Goal: Task Accomplishment & Management: Use online tool/utility

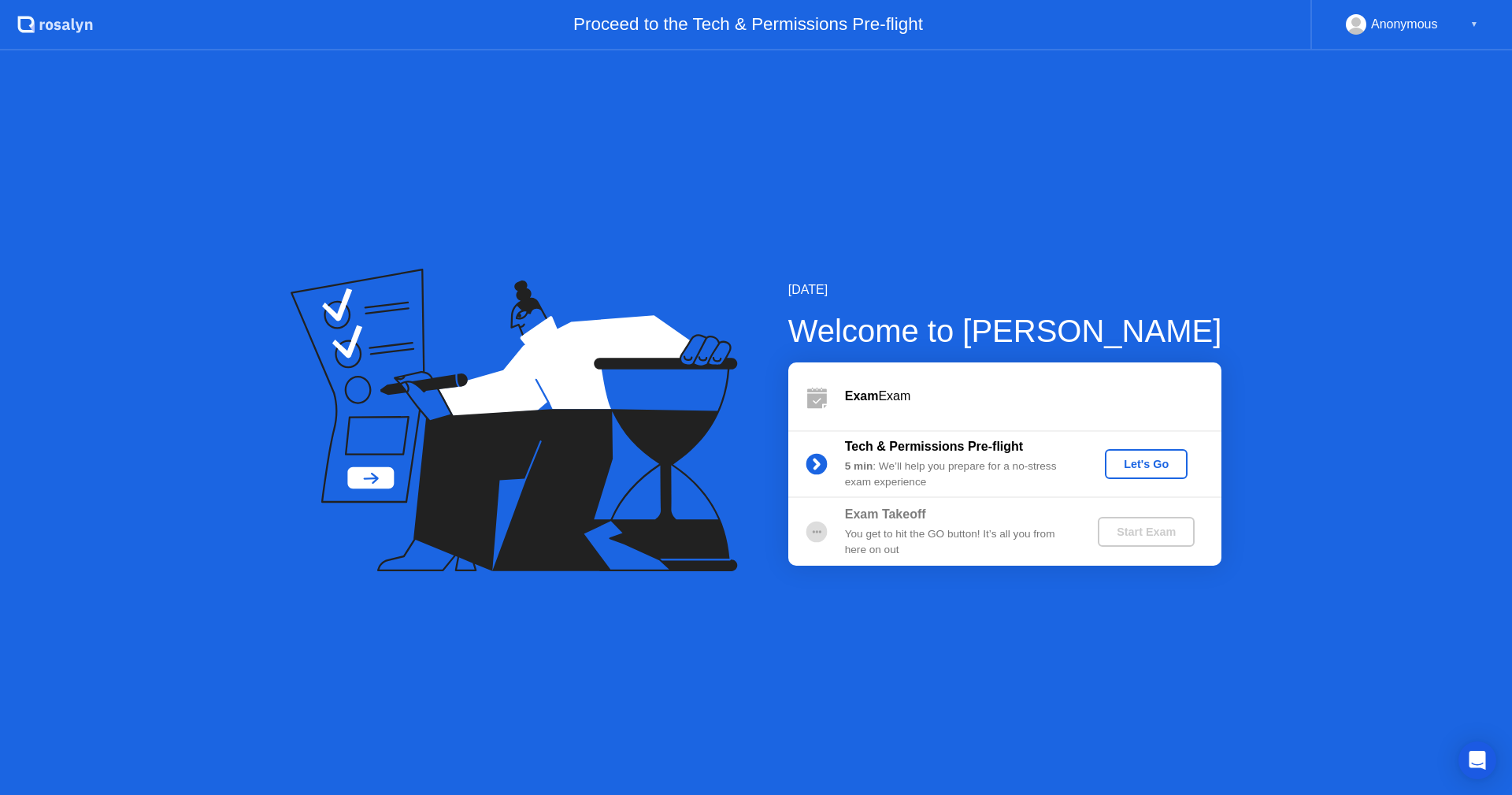
click at [1152, 473] on button "Let's Go" at bounding box center [1146, 463] width 82 height 30
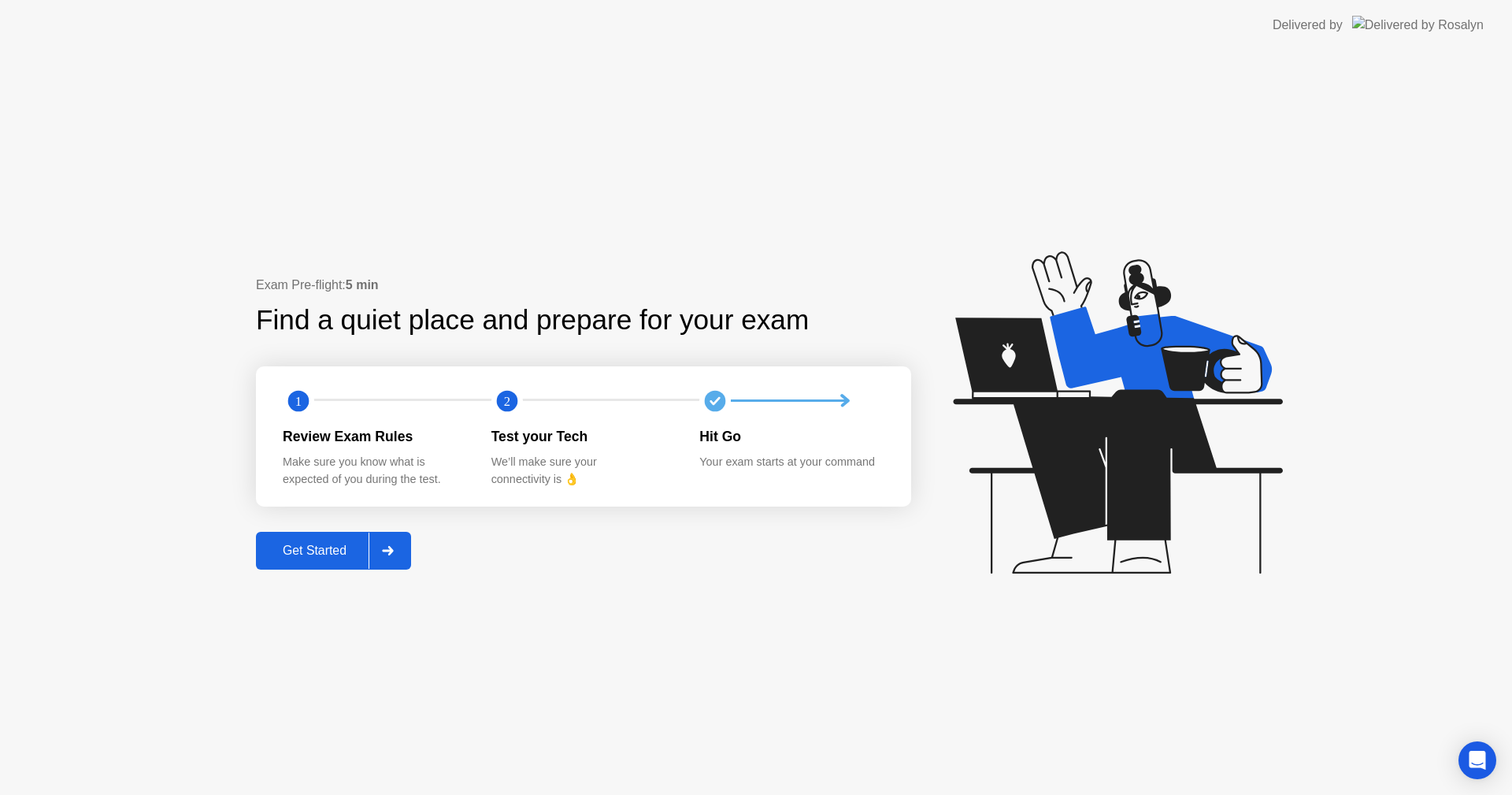
click at [323, 543] on div "Get Started" at bounding box center [314, 550] width 108 height 14
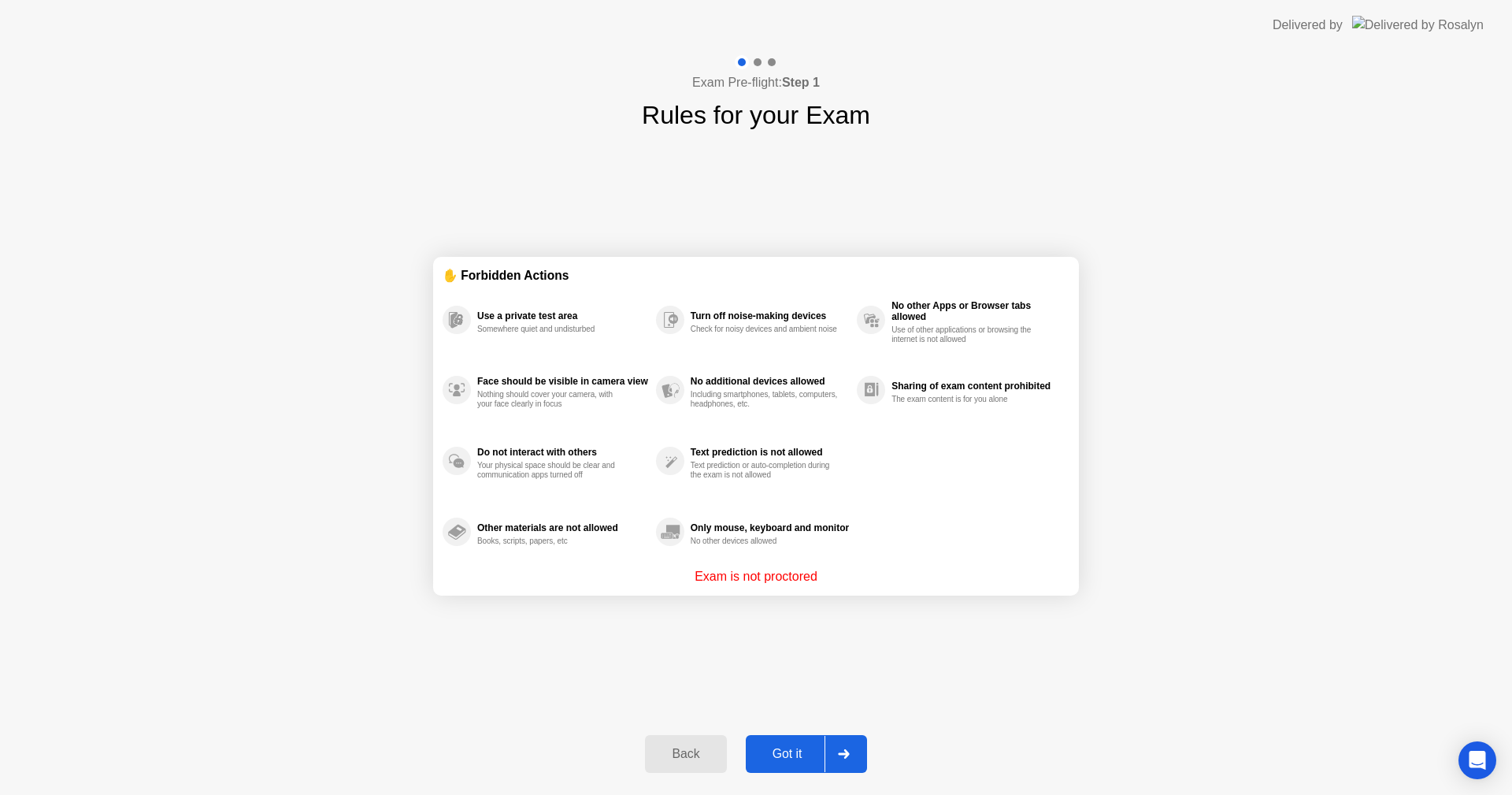
click at [789, 748] on div "Got it" at bounding box center [787, 753] width 74 height 14
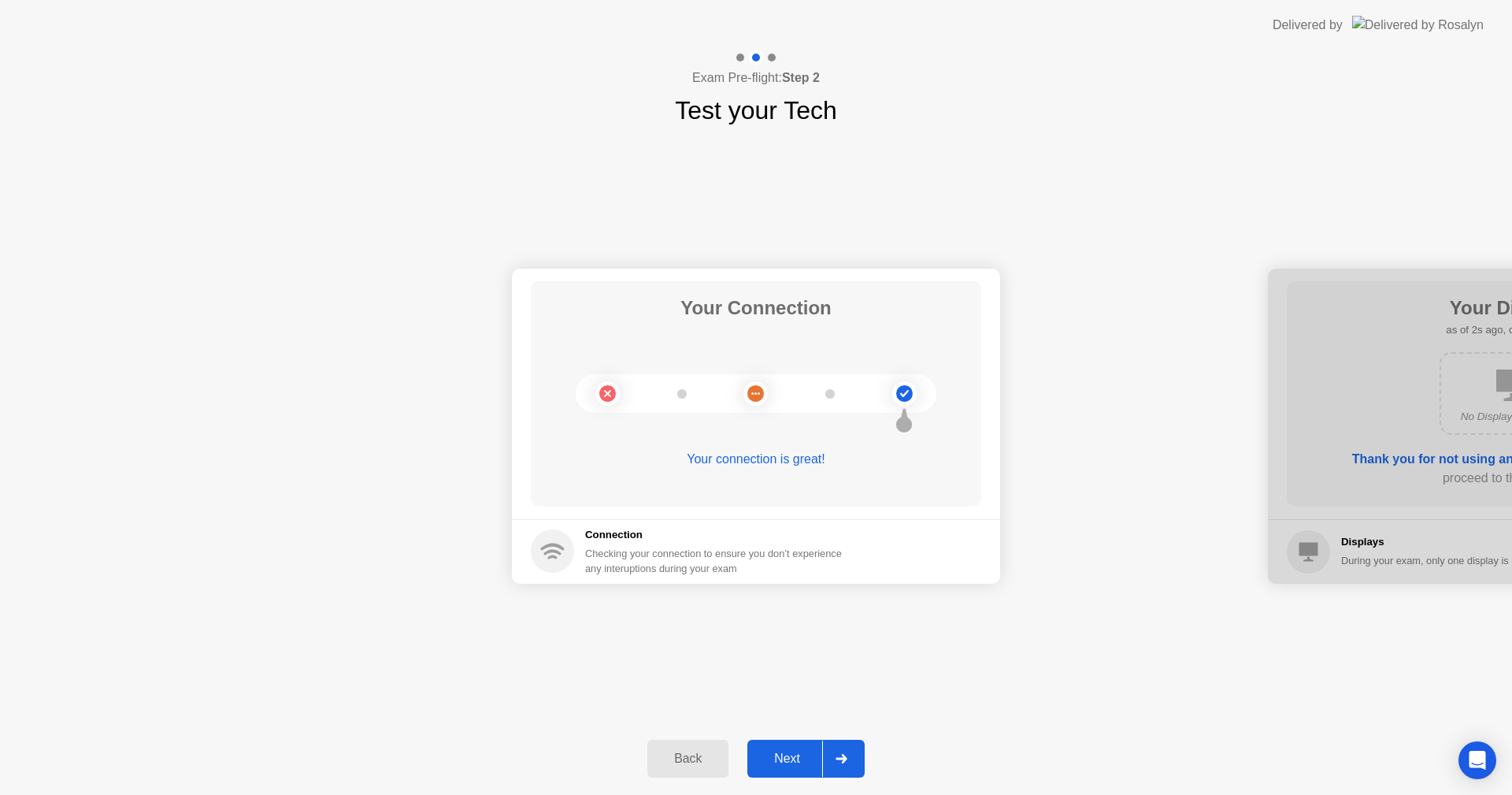
click at [799, 759] on div "Next" at bounding box center [787, 758] width 70 height 14
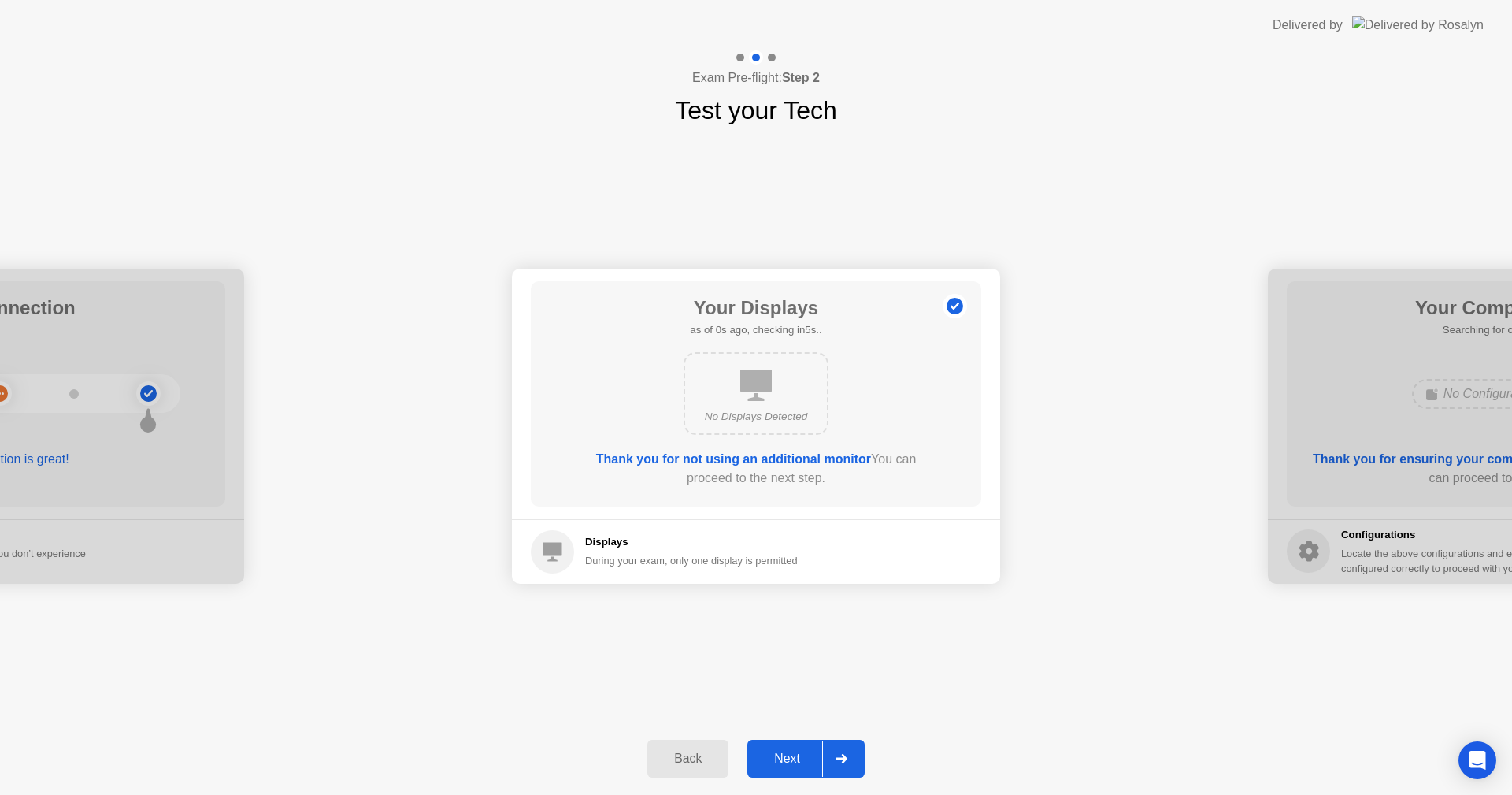
drag, startPoint x: 799, startPoint y: 759, endPoint x: 810, endPoint y: 755, distance: 11.7
click at [796, 759] on div "Next" at bounding box center [787, 758] width 70 height 14
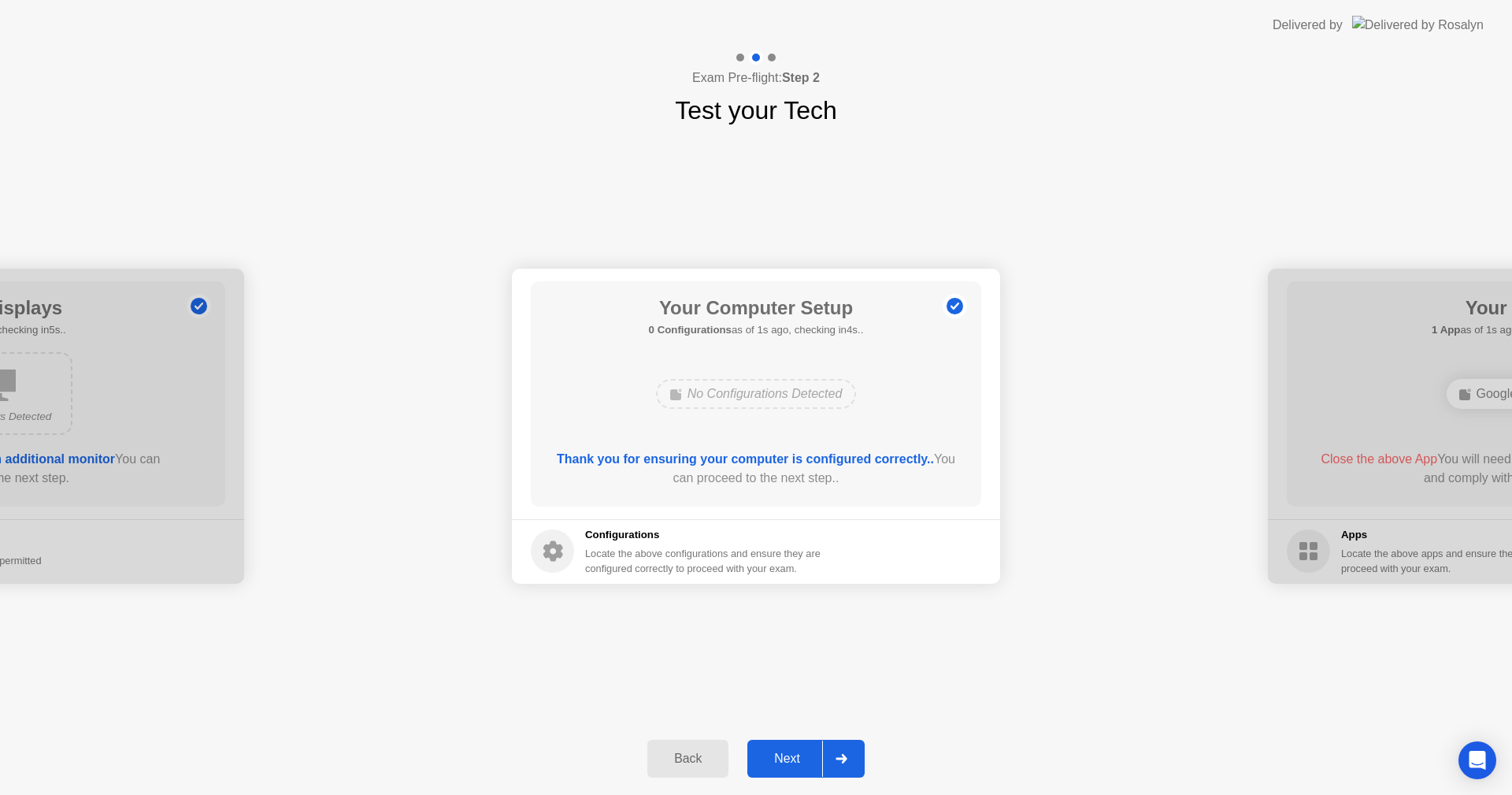
click at [798, 769] on button "Next" at bounding box center [806, 759] width 118 height 38
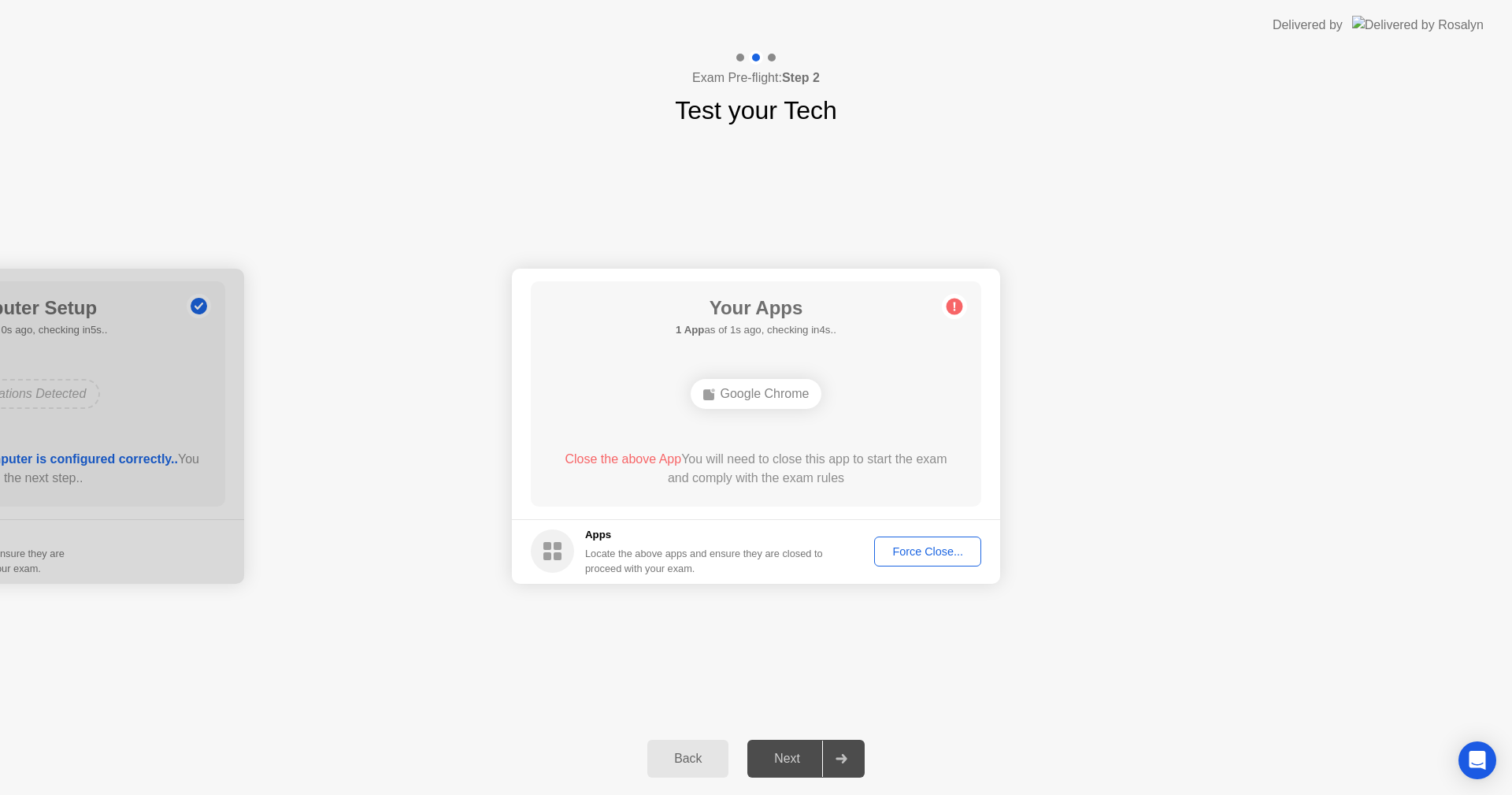
click at [946, 550] on div "Force Close..." at bounding box center [927, 551] width 96 height 12
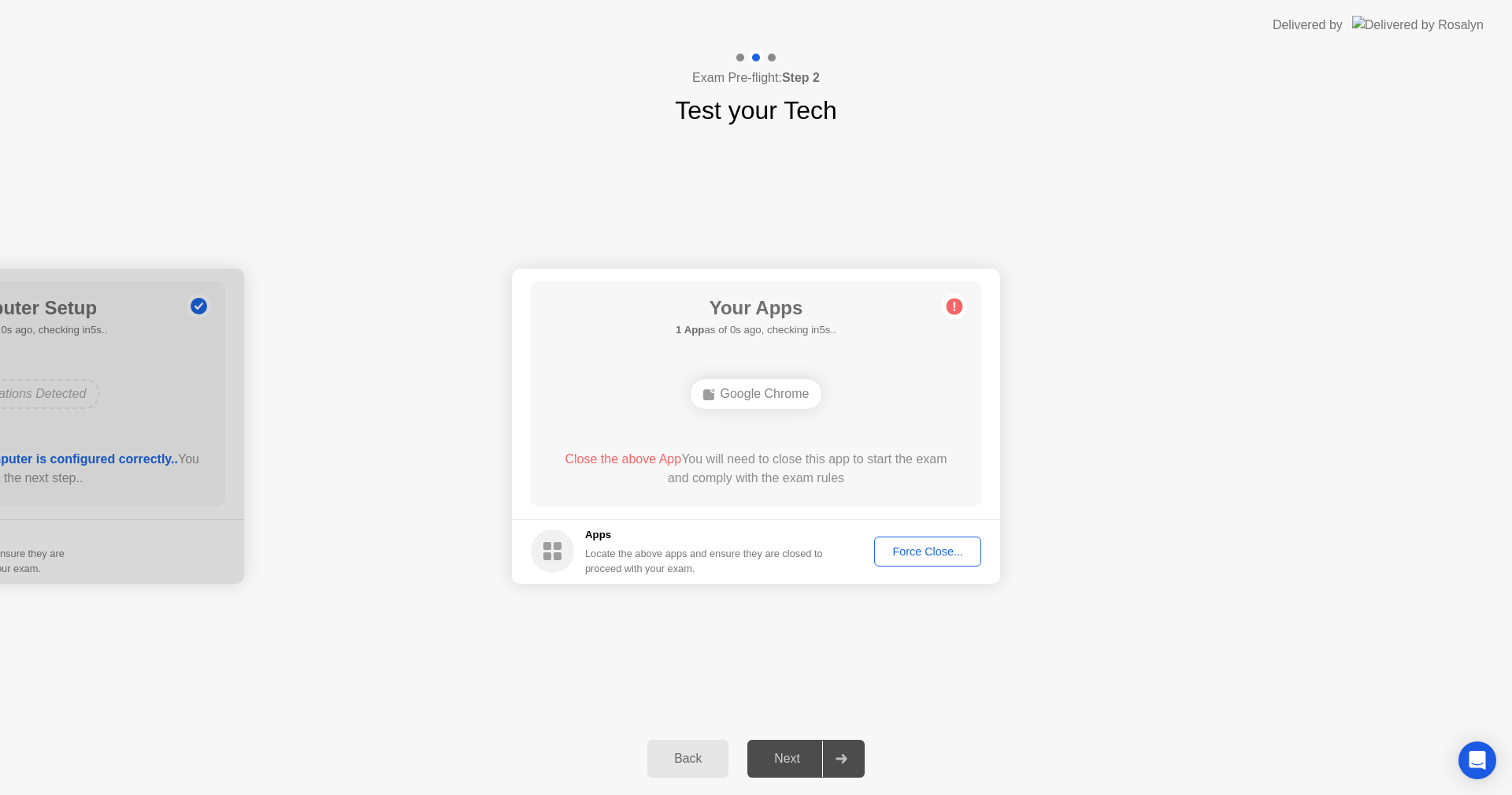
click at [965, 545] on div "Force Close..." at bounding box center [927, 551] width 96 height 12
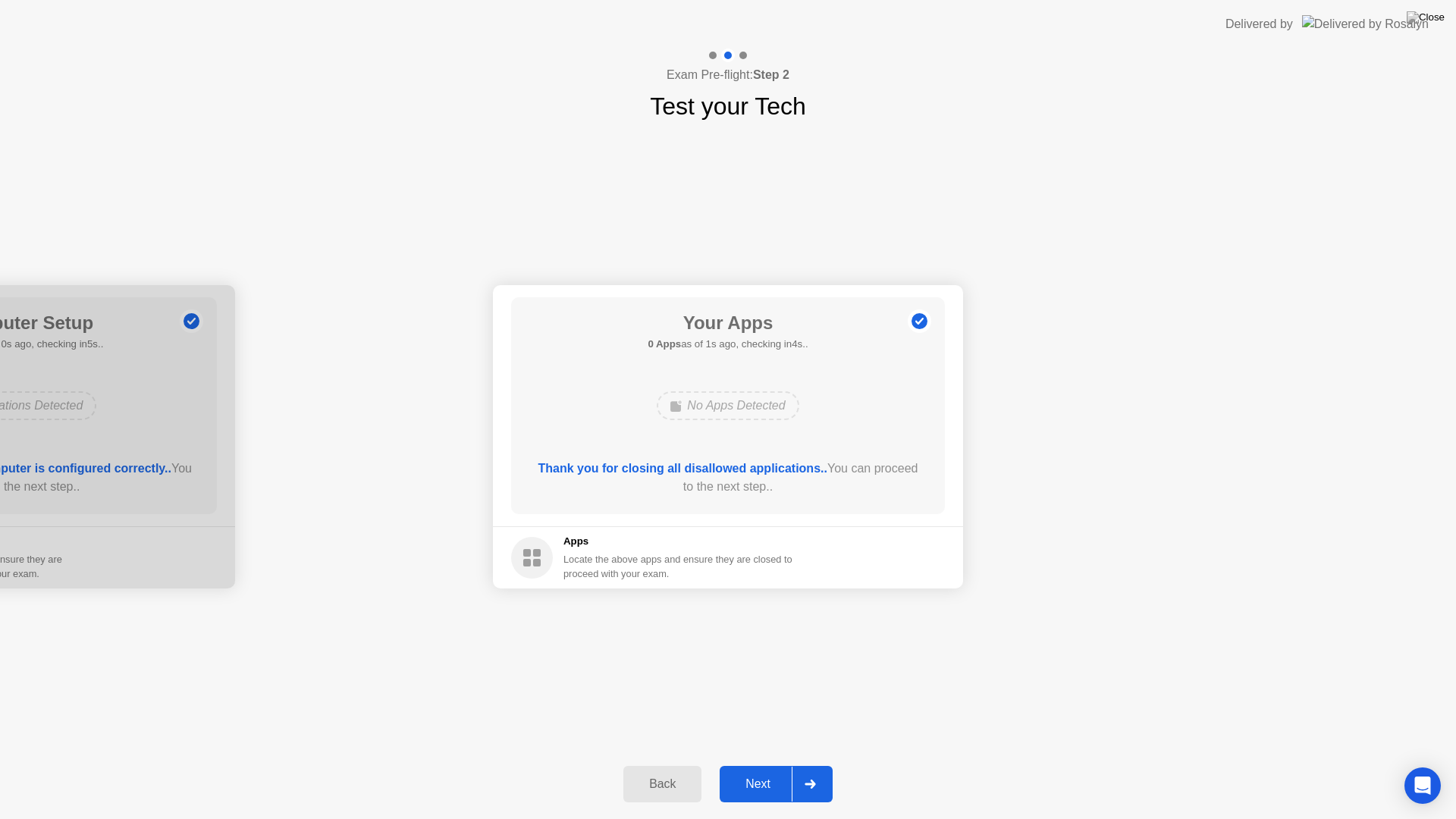
click at [761, 765] on button "Next" at bounding box center [776, 784] width 113 height 37
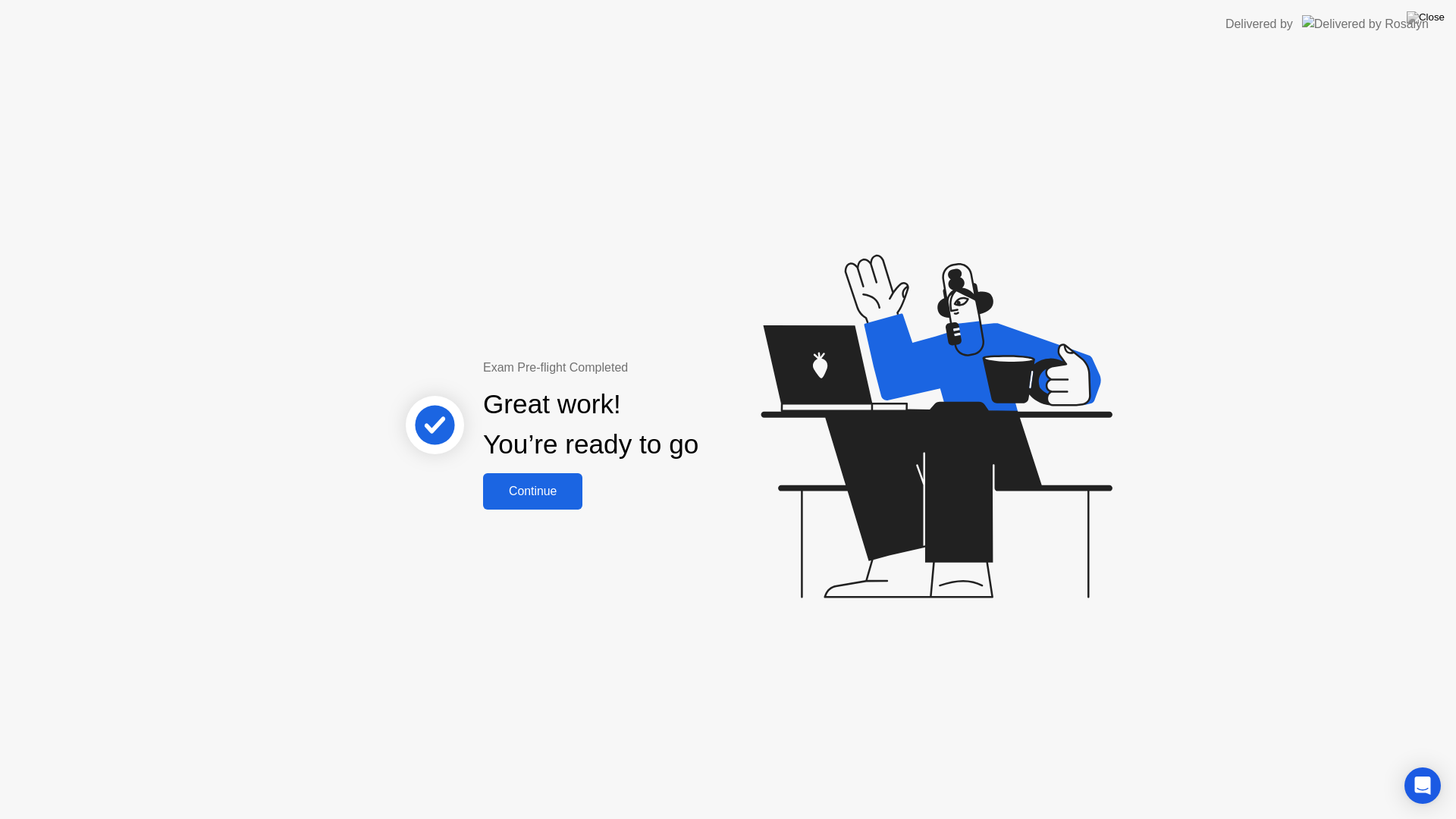
click at [559, 491] on div "Continue" at bounding box center [533, 491] width 90 height 14
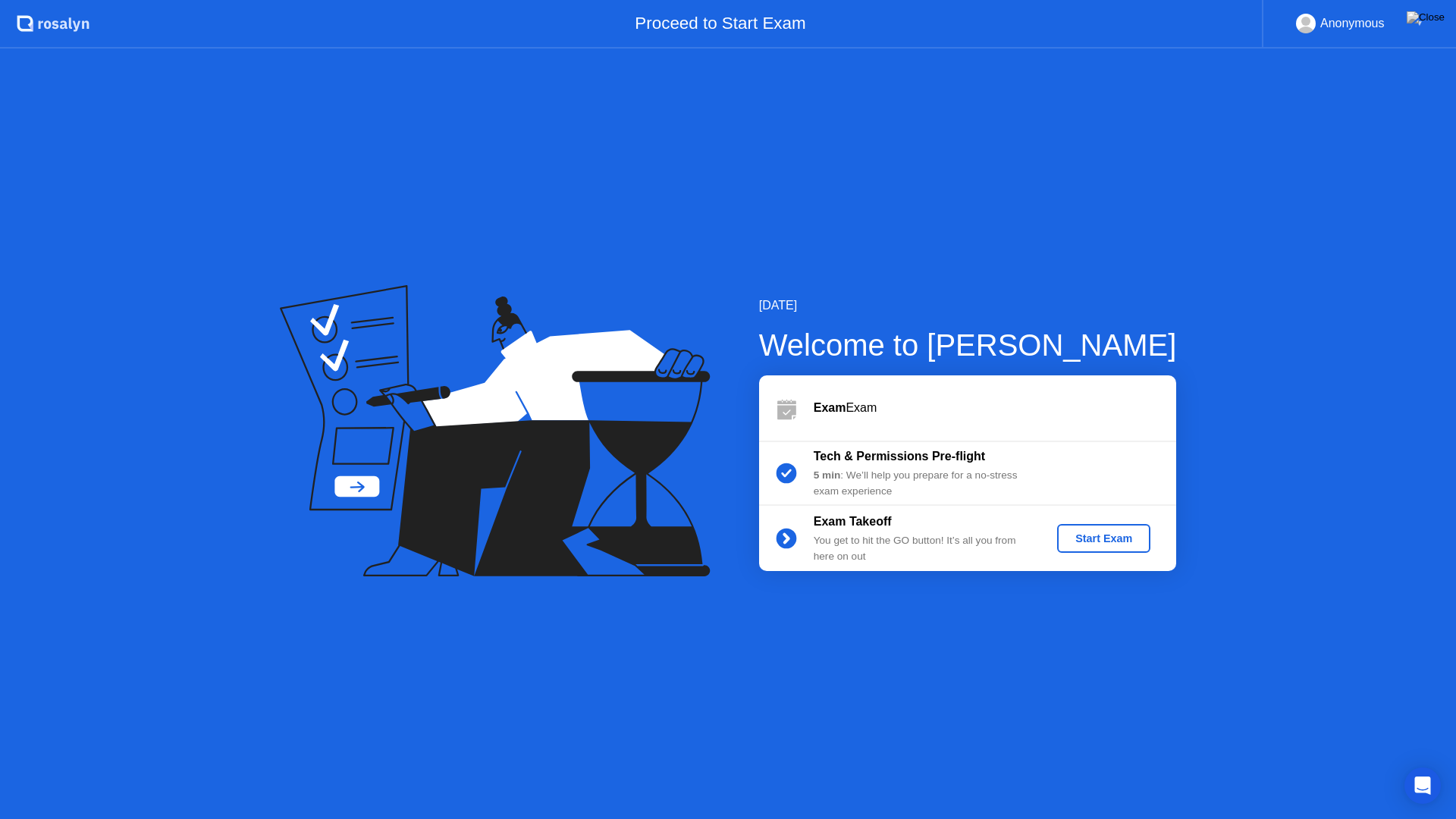
click at [1112, 539] on div "Start Exam" at bounding box center [1104, 538] width 81 height 12
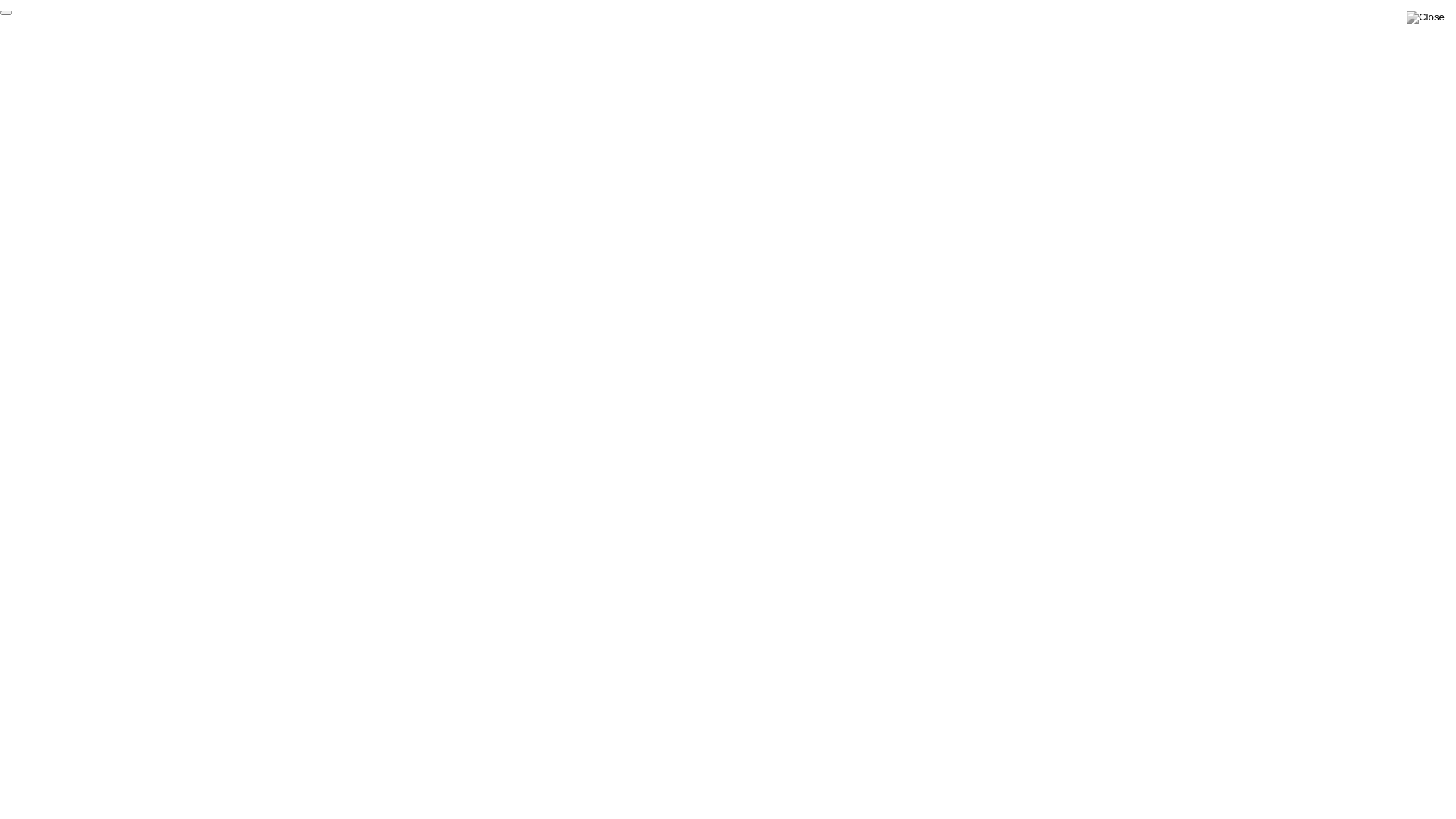
click div "End Proctoring Session"
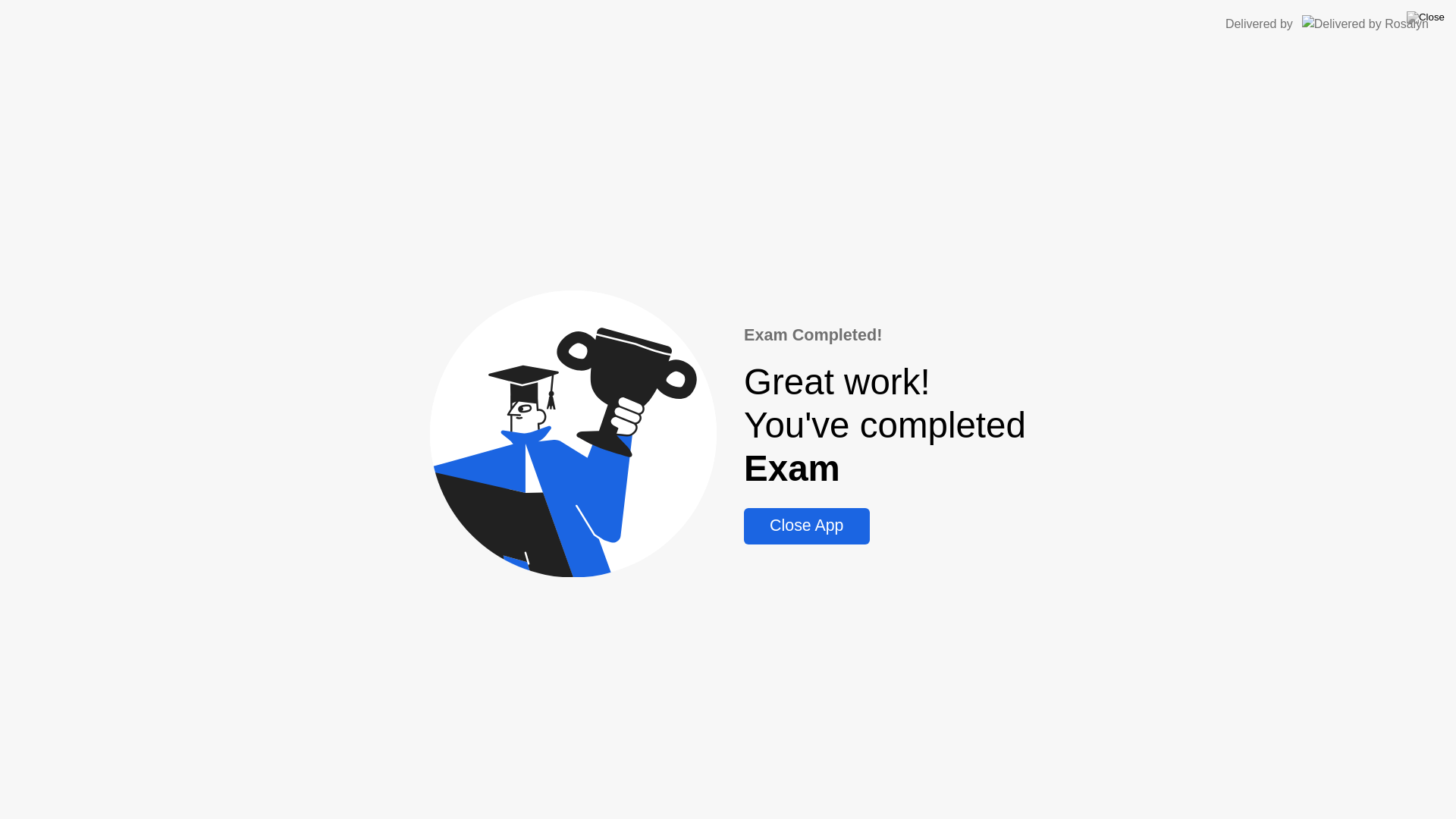
click at [839, 532] on div "Close App" at bounding box center [806, 526] width 116 height 19
